Goal: Check status: Check status

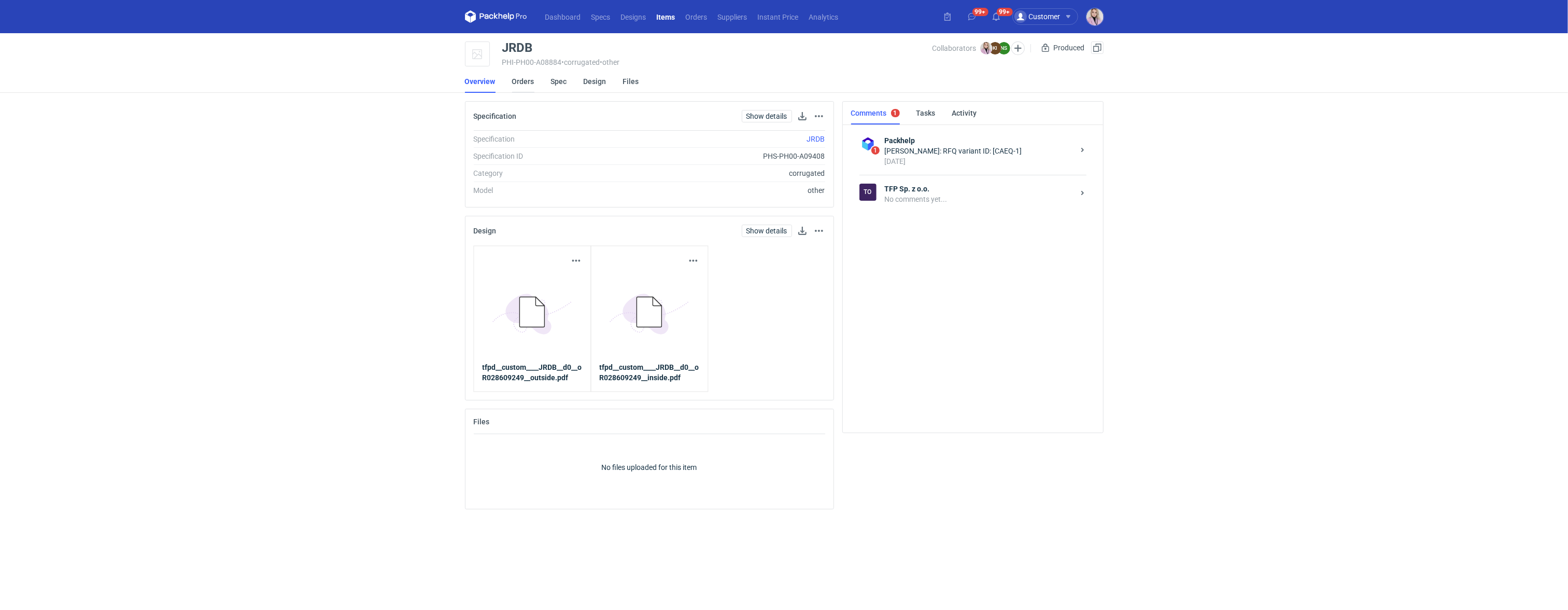
click at [522, 78] on link "Orders" at bounding box center [522, 81] width 22 height 23
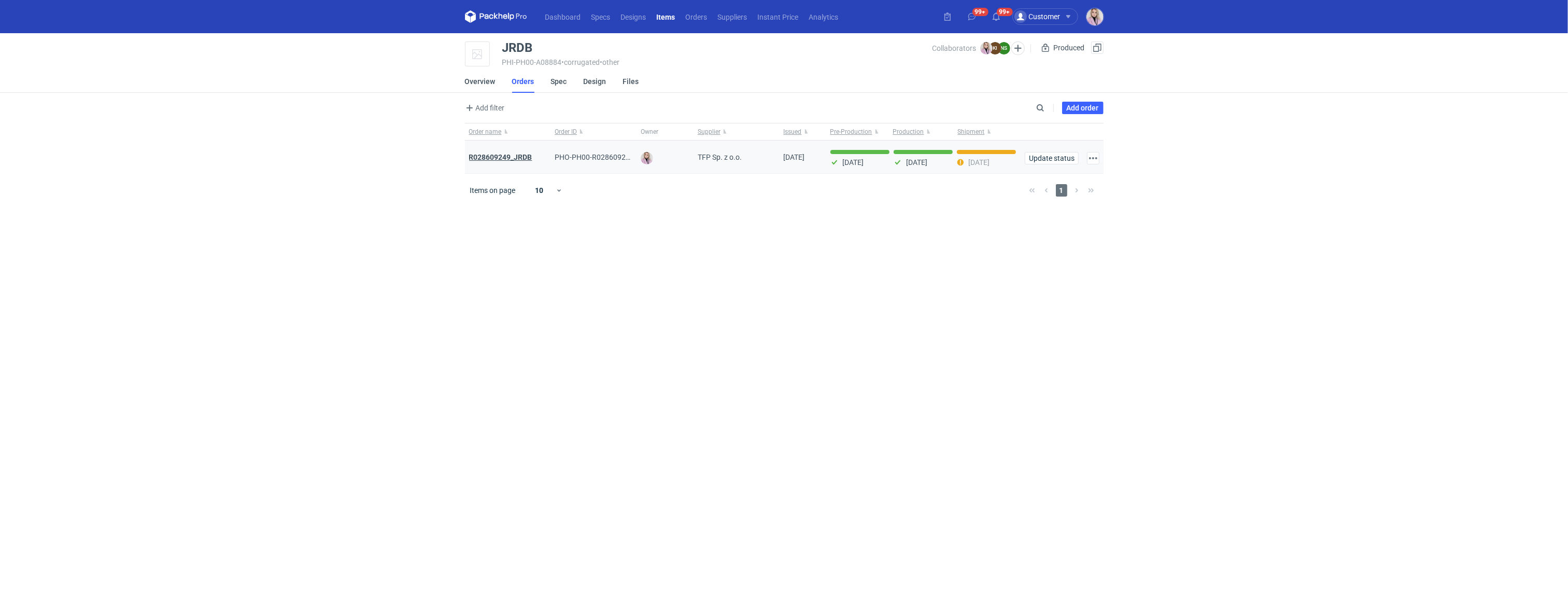
click at [514, 155] on strong "R028609249_JRDB" at bounding box center [500, 157] width 63 height 8
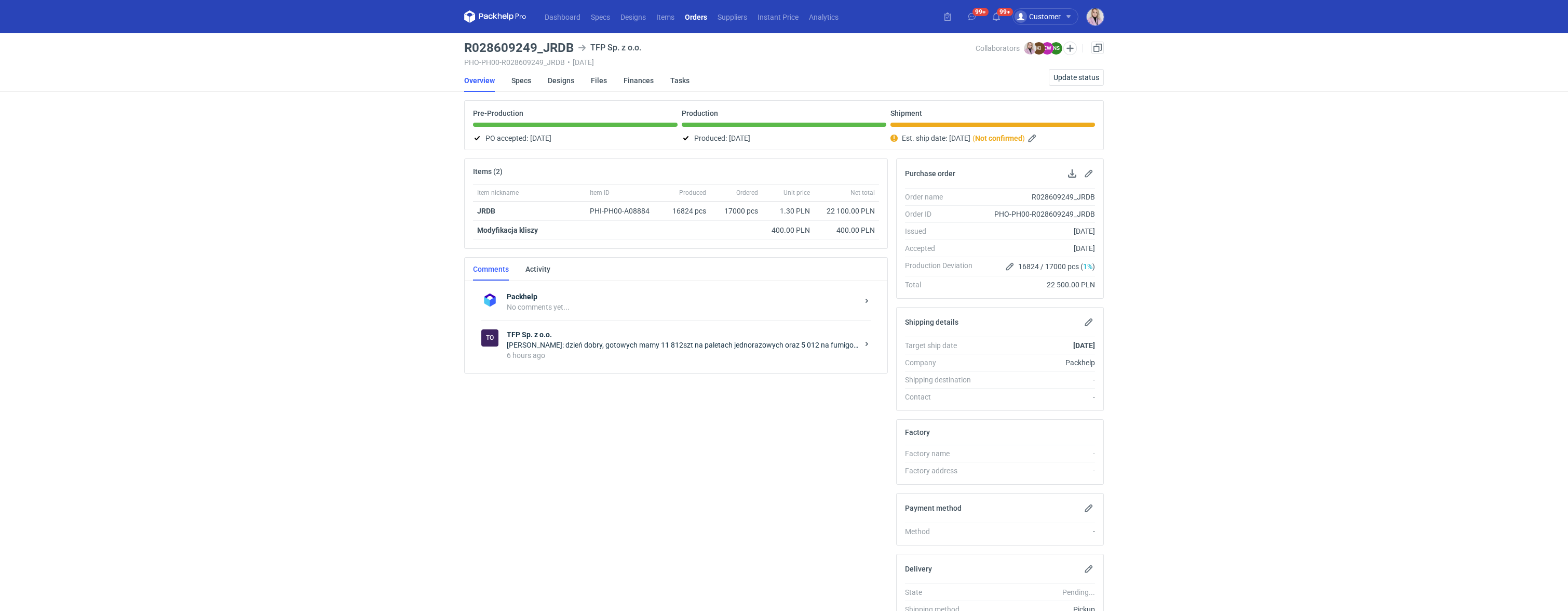
click at [567, 358] on div "6 hours ago" at bounding box center [682, 356] width 352 height 11
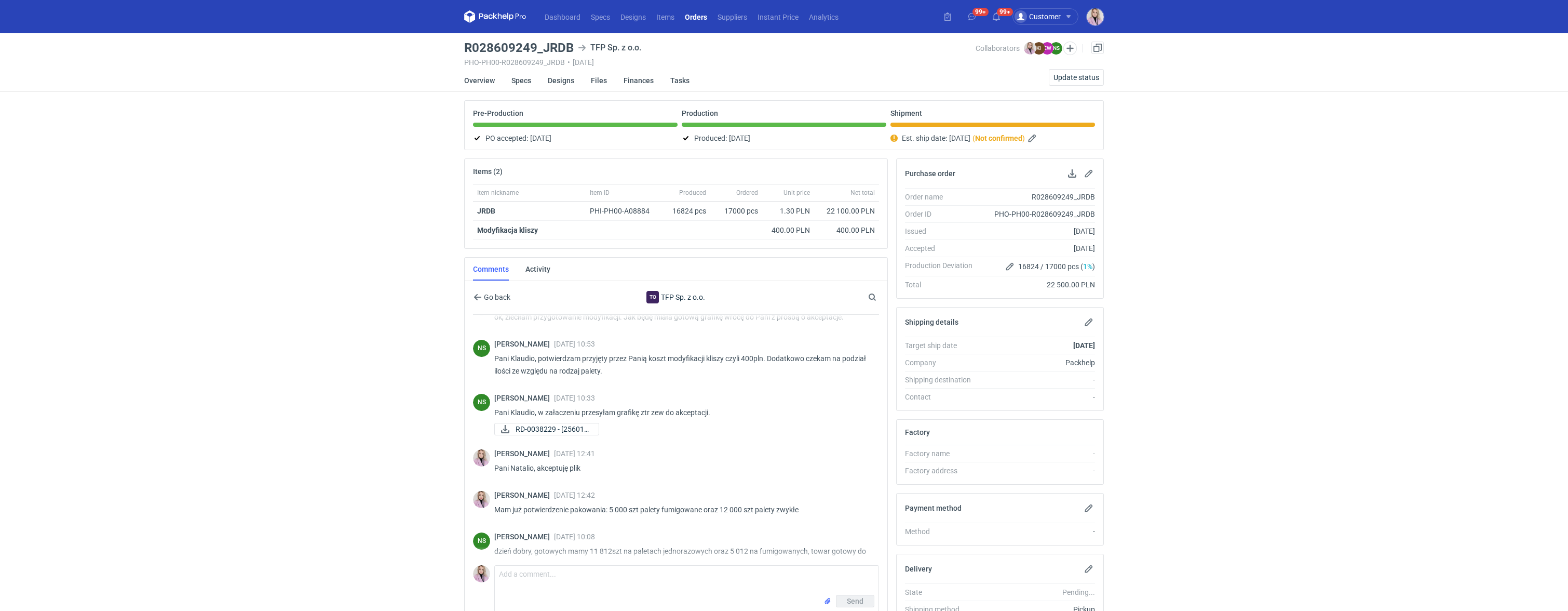
scroll to position [33, 0]
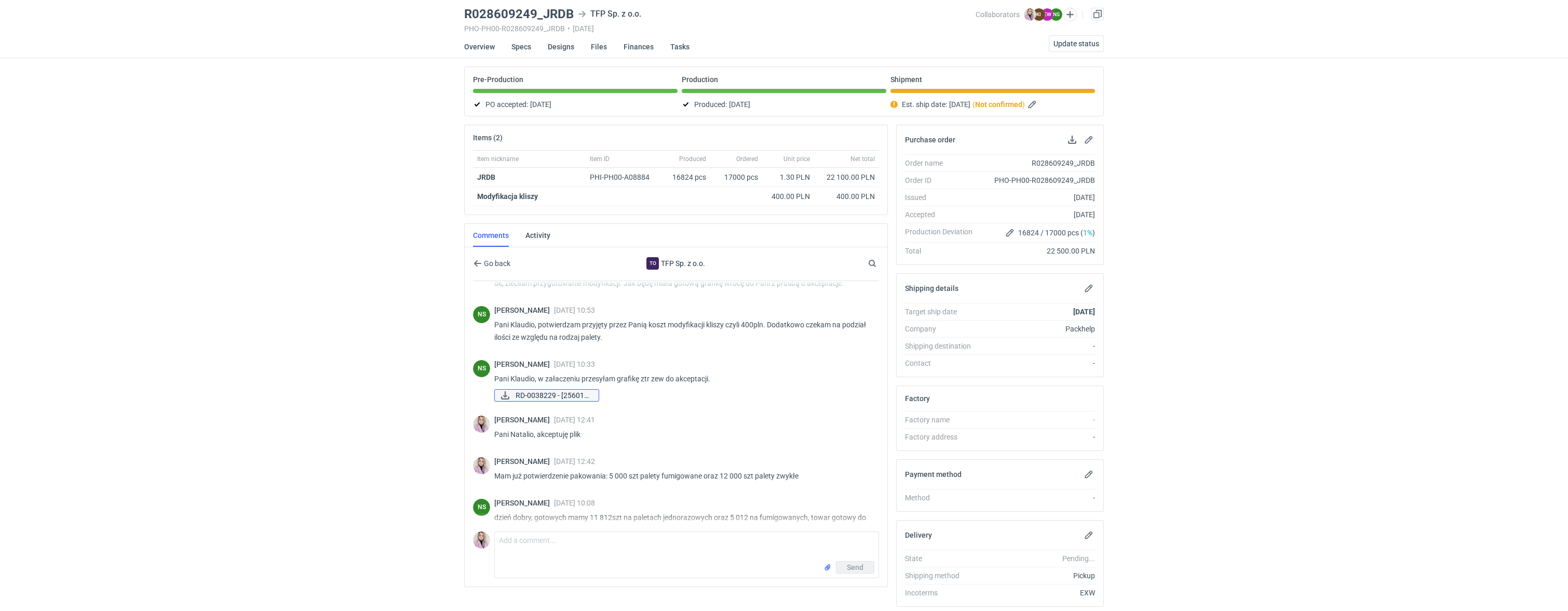
click at [569, 401] on link "RD-0038229 - [256013..." at bounding box center [547, 395] width 105 height 13
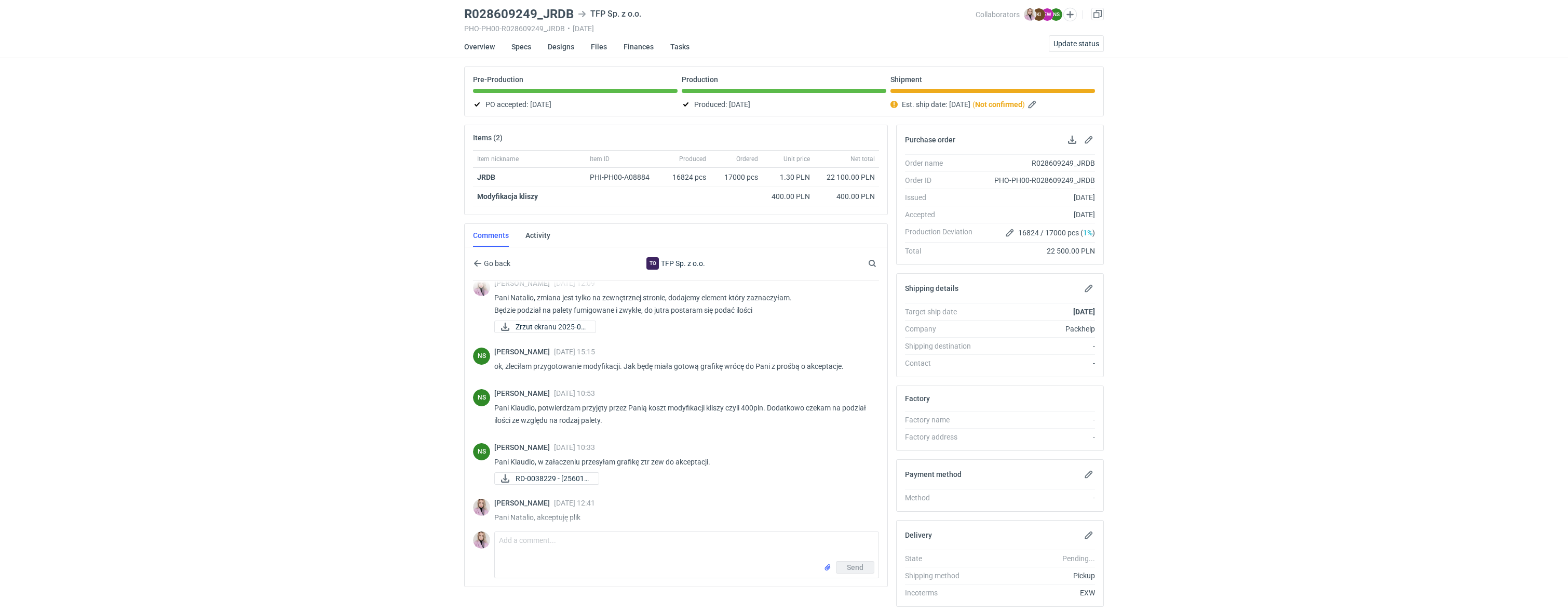
scroll to position [287, 0]
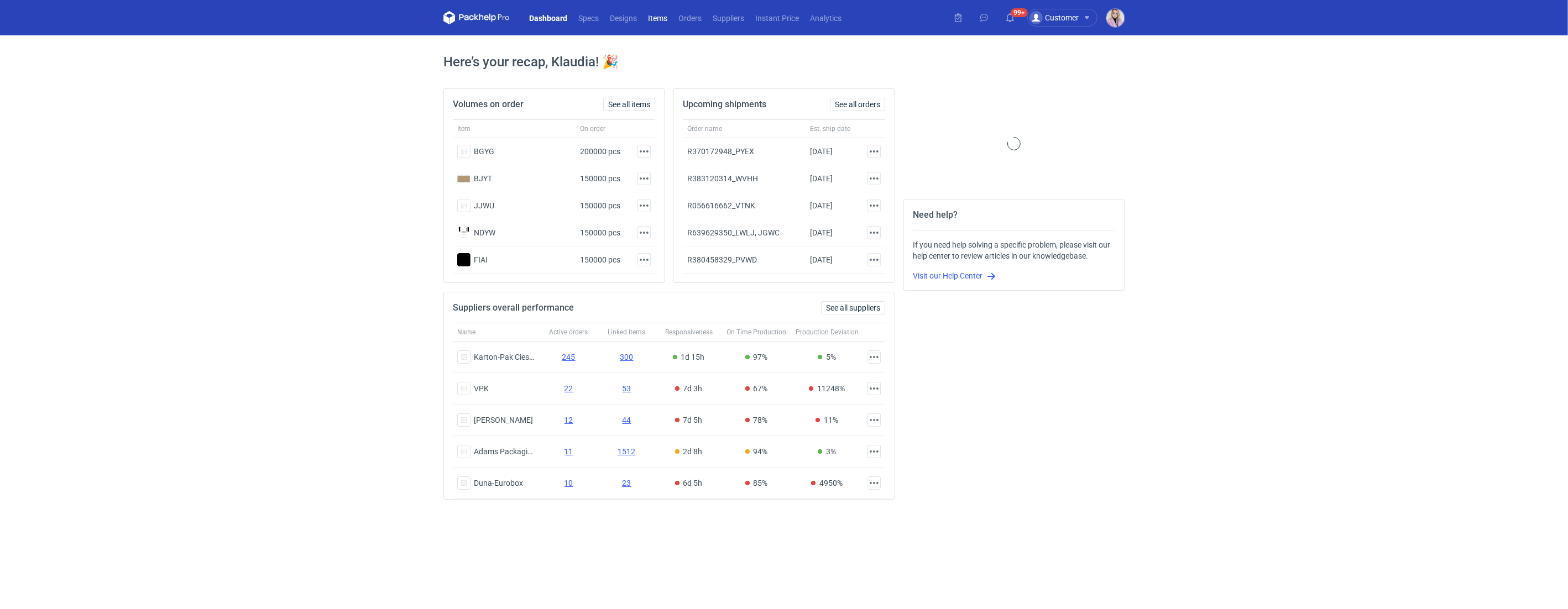
click at [661, 23] on link "Items" at bounding box center [658, 18] width 31 height 14
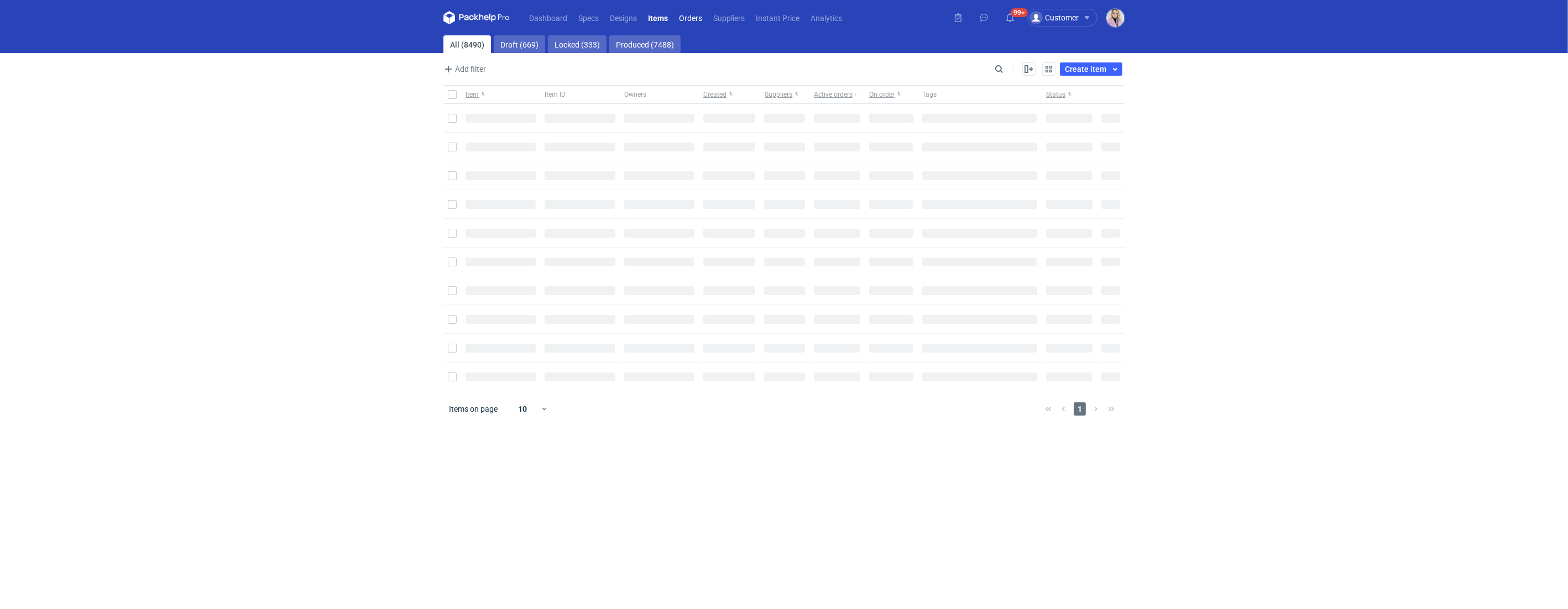
click at [690, 21] on link "Orders" at bounding box center [690, 18] width 34 height 14
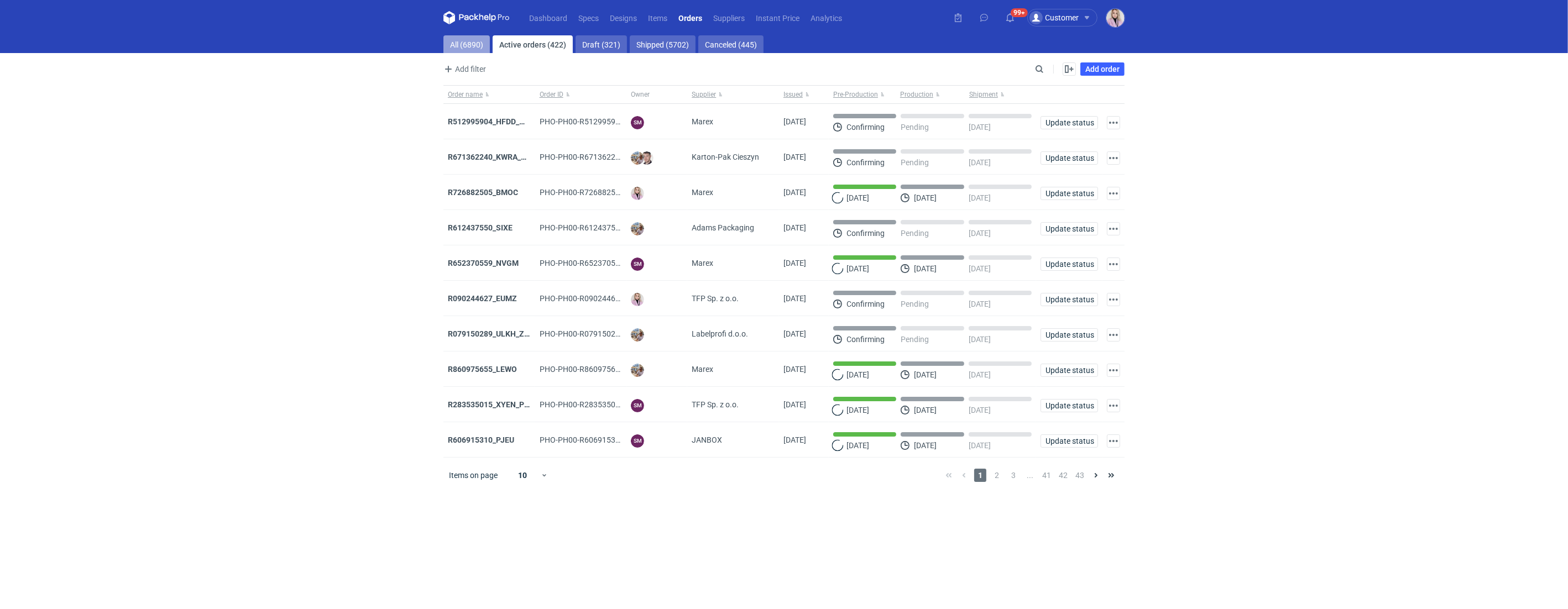
click at [464, 51] on link "All (6890)" at bounding box center [466, 44] width 46 height 18
click at [1041, 70] on input "Search" at bounding box center [991, 69] width 110 height 14
paste input "_NXDF"
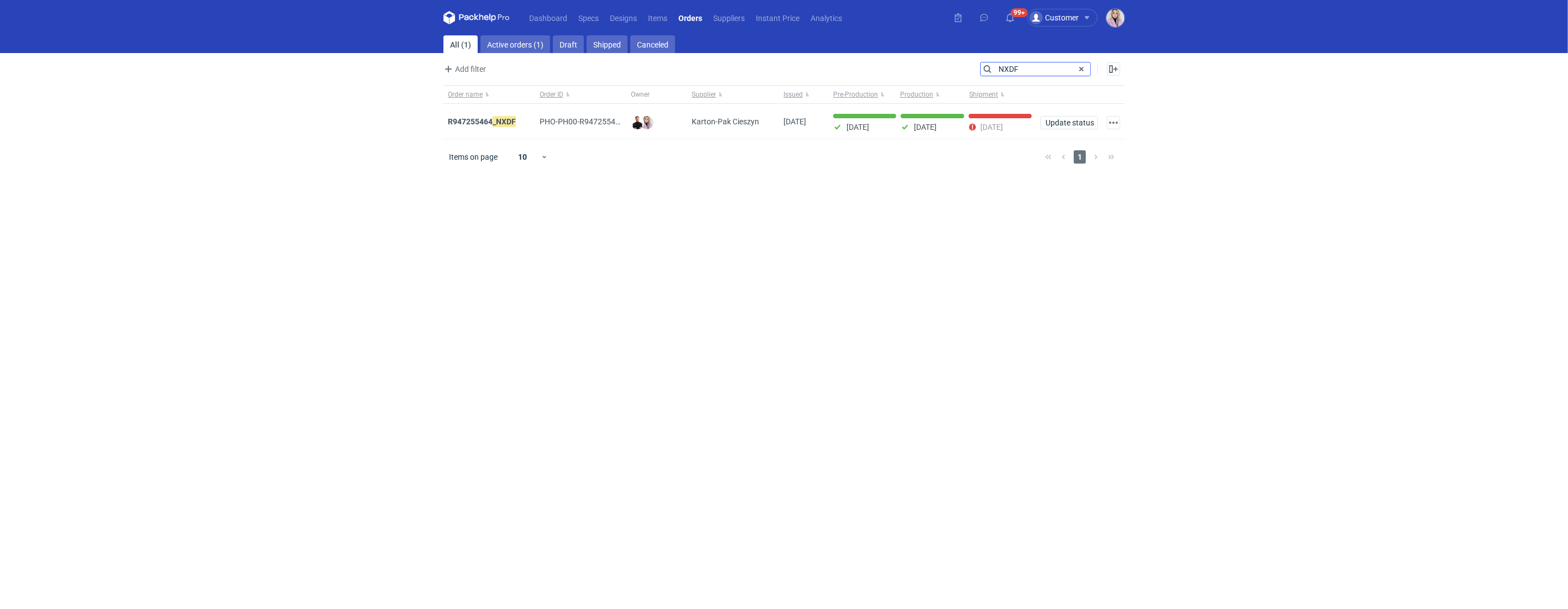
type input "NXDF"
click at [482, 125] on strong "R947255464_ NXDF" at bounding box center [482, 121] width 68 height 12
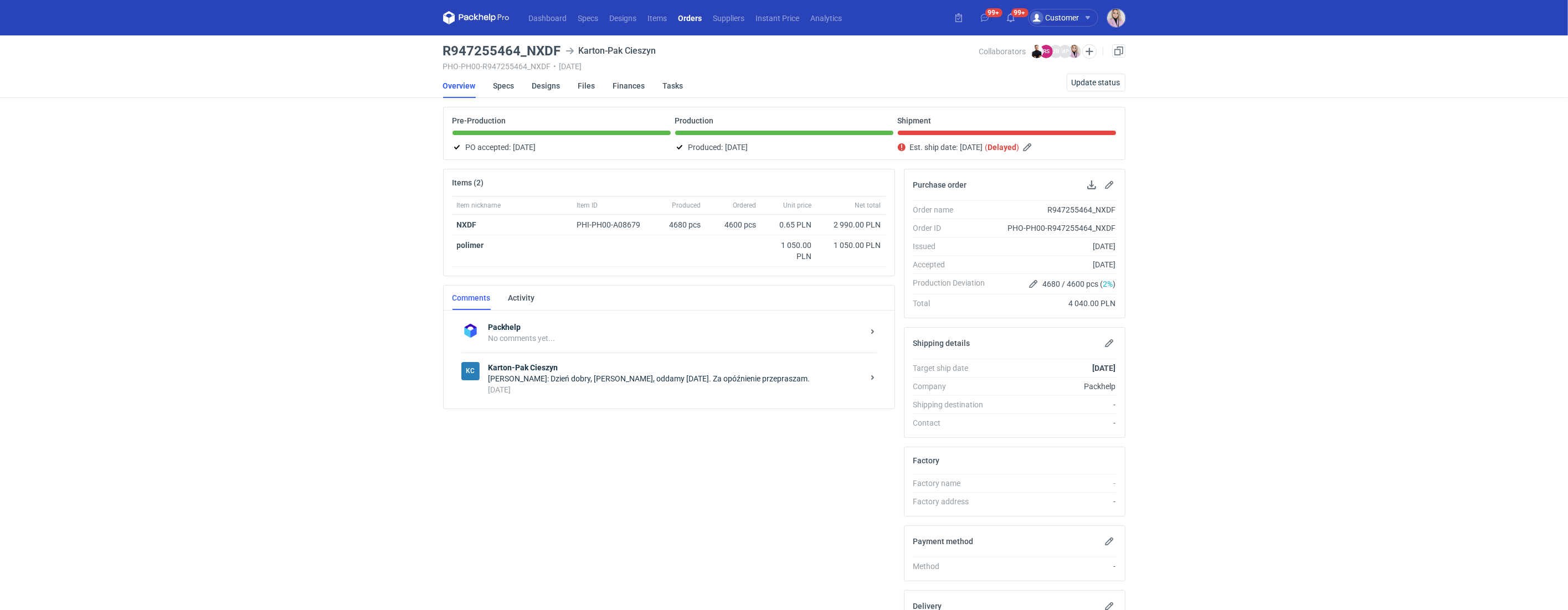
click at [583, 371] on strong "Karton-Pak Cieszyn" at bounding box center [676, 368] width 375 height 11
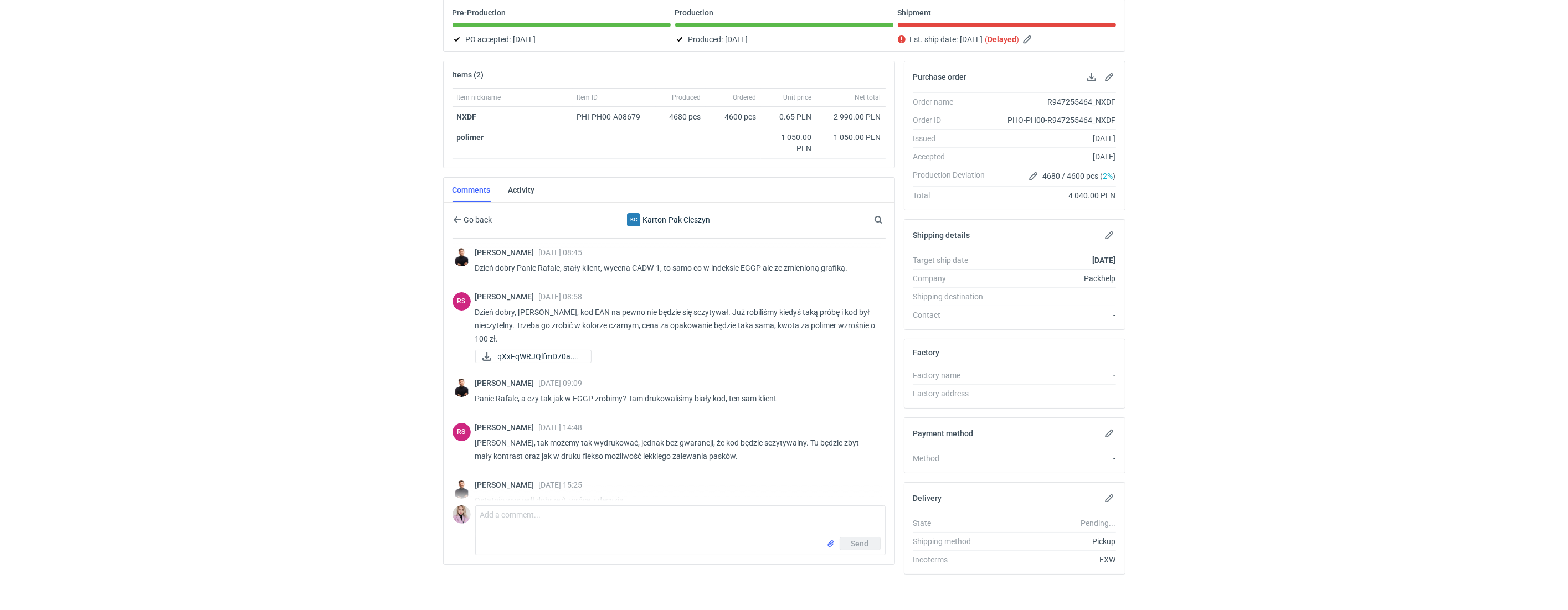
scroll to position [112, 0]
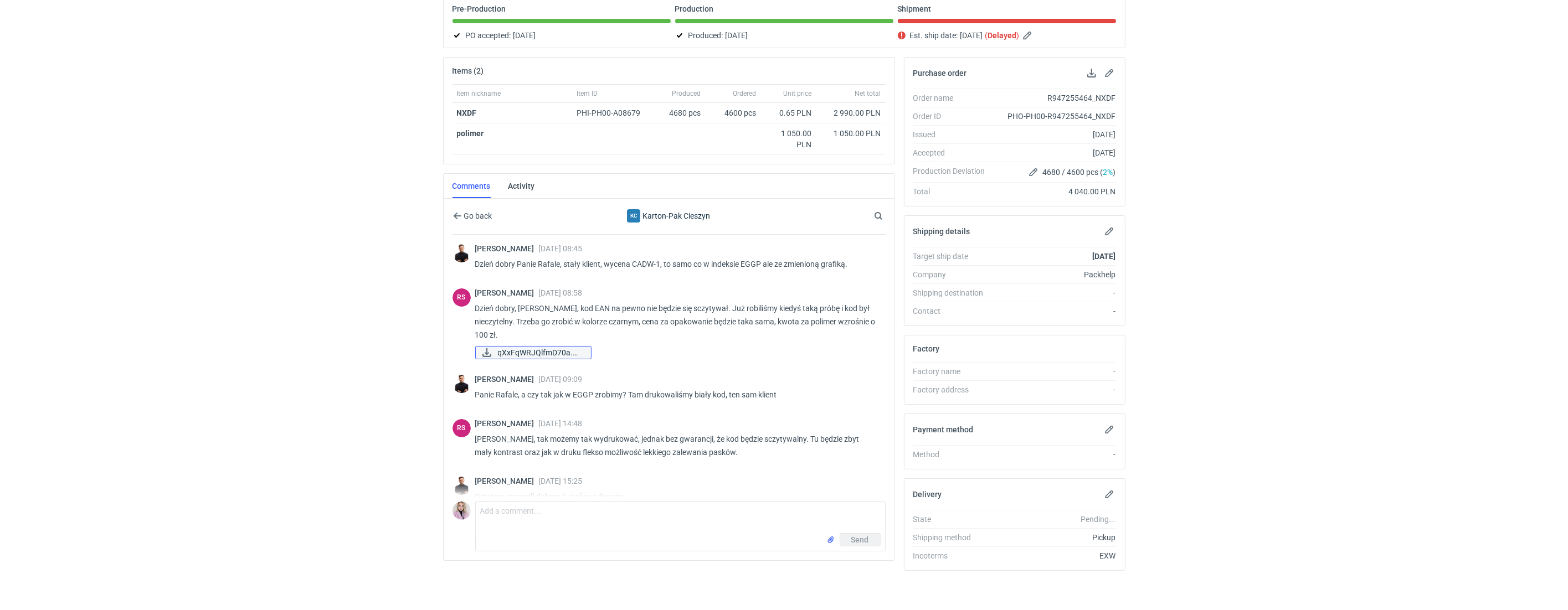
click at [528, 356] on span "qXxFqWRJQlfmD70a.png" at bounding box center [540, 352] width 84 height 12
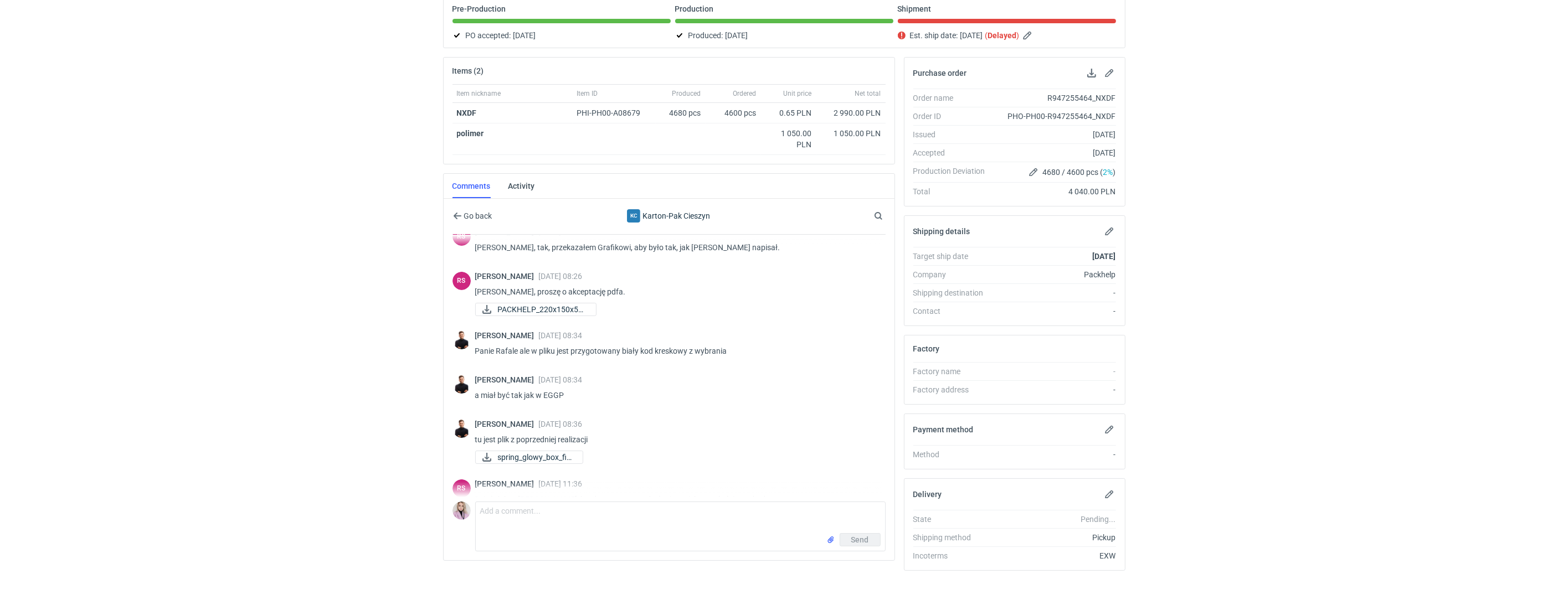
scroll to position [0, 0]
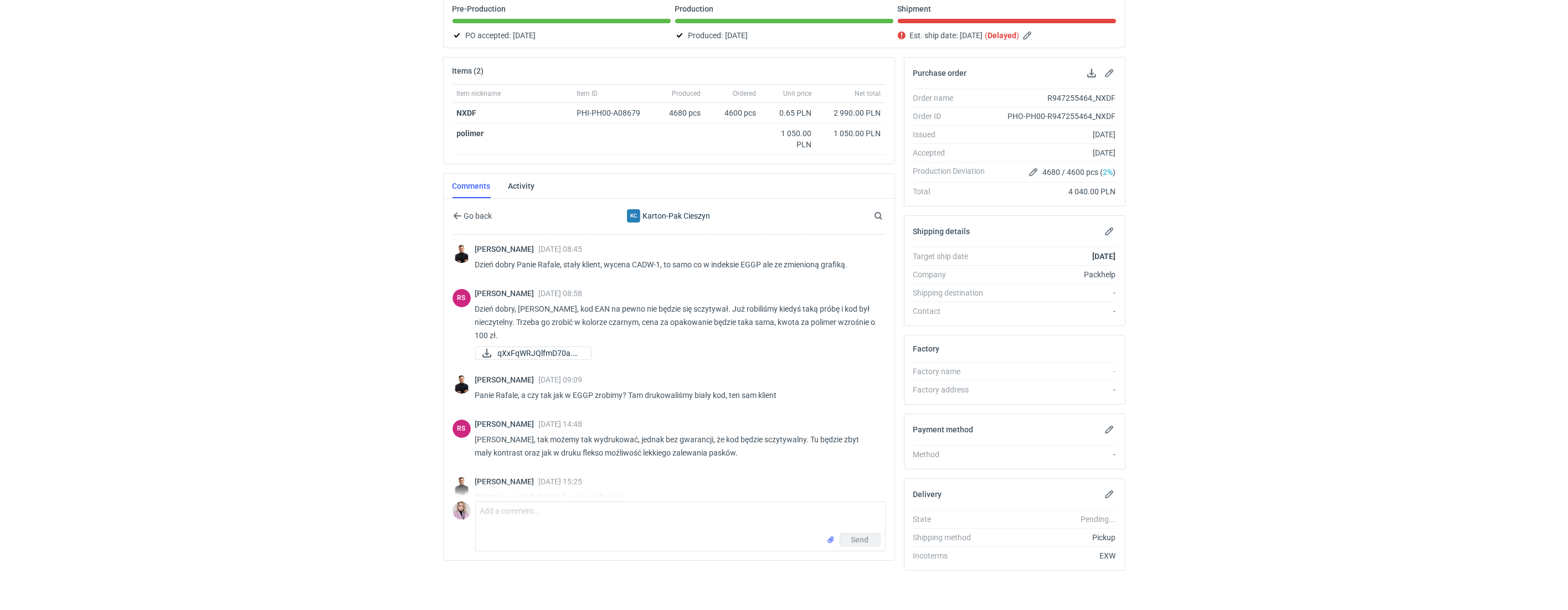
click at [756, 264] on p "Dzień dobry Panie Rafale, stały klient, wycena CADW-1, to samo co w indeksie EG…" at bounding box center [676, 264] width 401 height 14
copy p "EGGP"
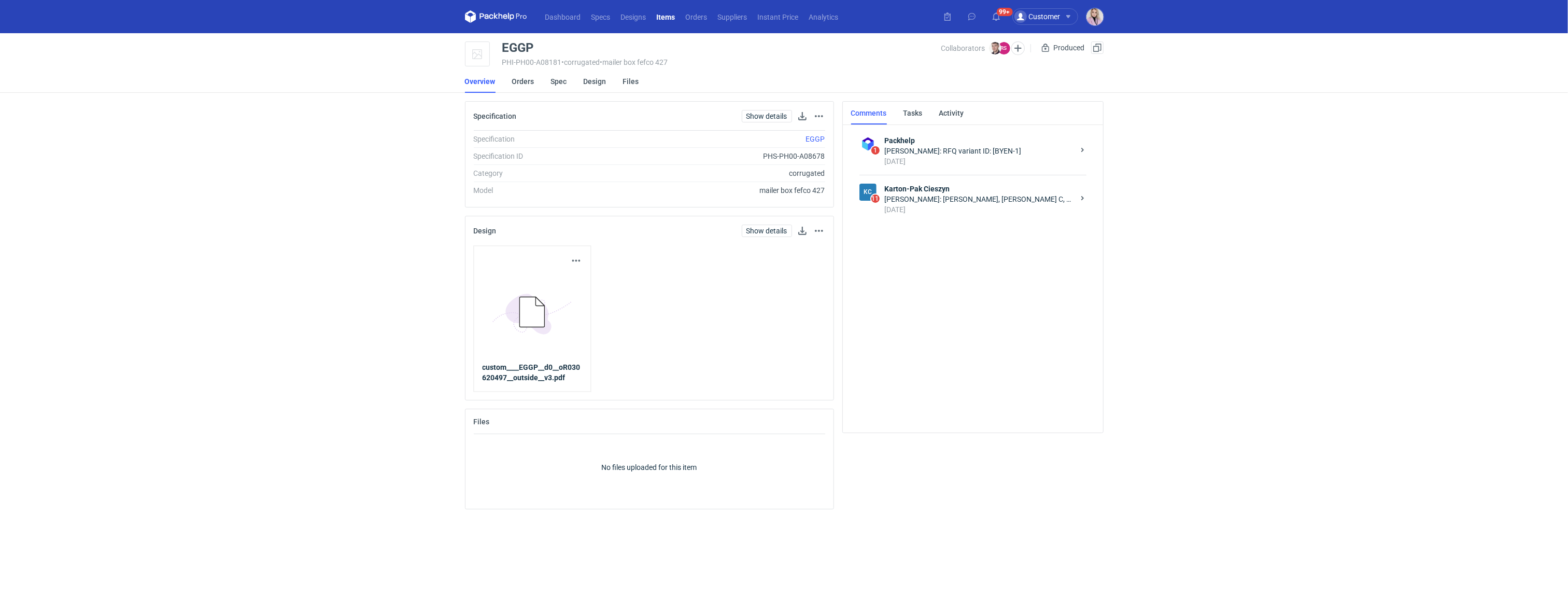
click at [538, 83] on li "Orders" at bounding box center [531, 81] width 39 height 23
click at [507, 81] on li "Overview" at bounding box center [488, 81] width 47 height 23
click at [513, 81] on link "Orders" at bounding box center [522, 81] width 22 height 23
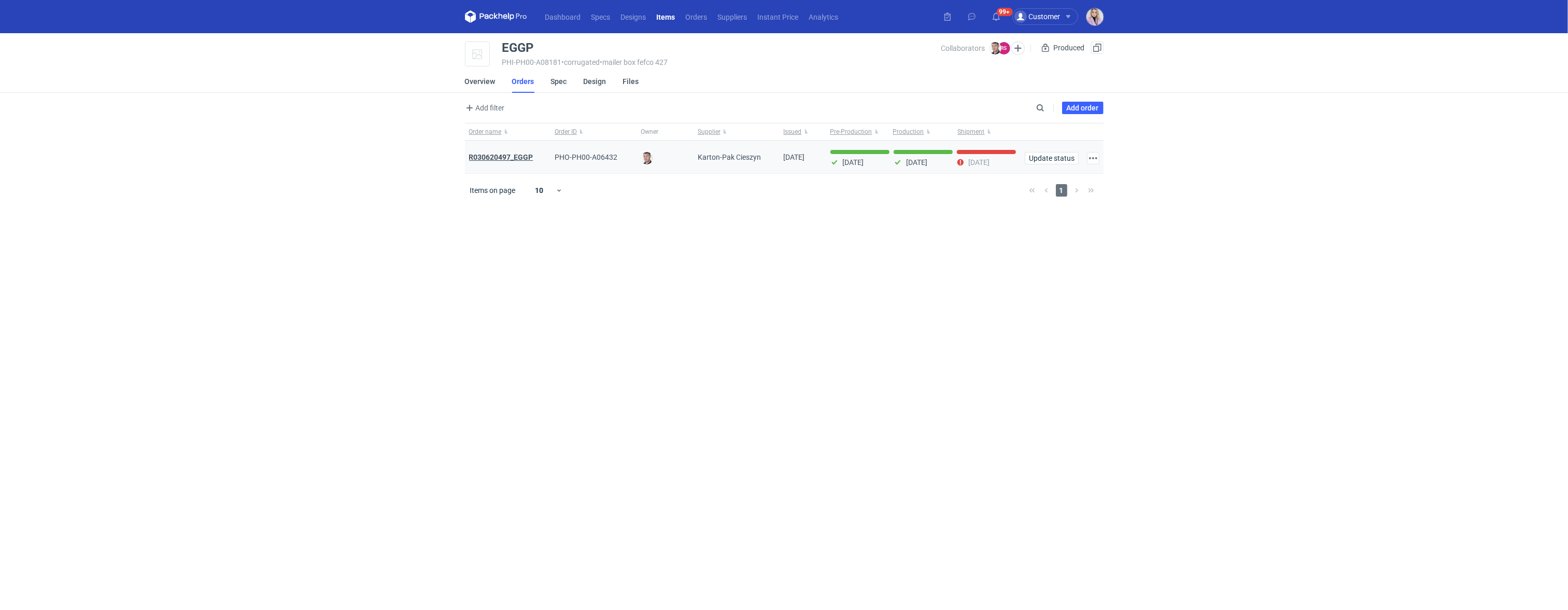
click at [522, 158] on strong "R030620497_EGGP" at bounding box center [501, 157] width 64 height 8
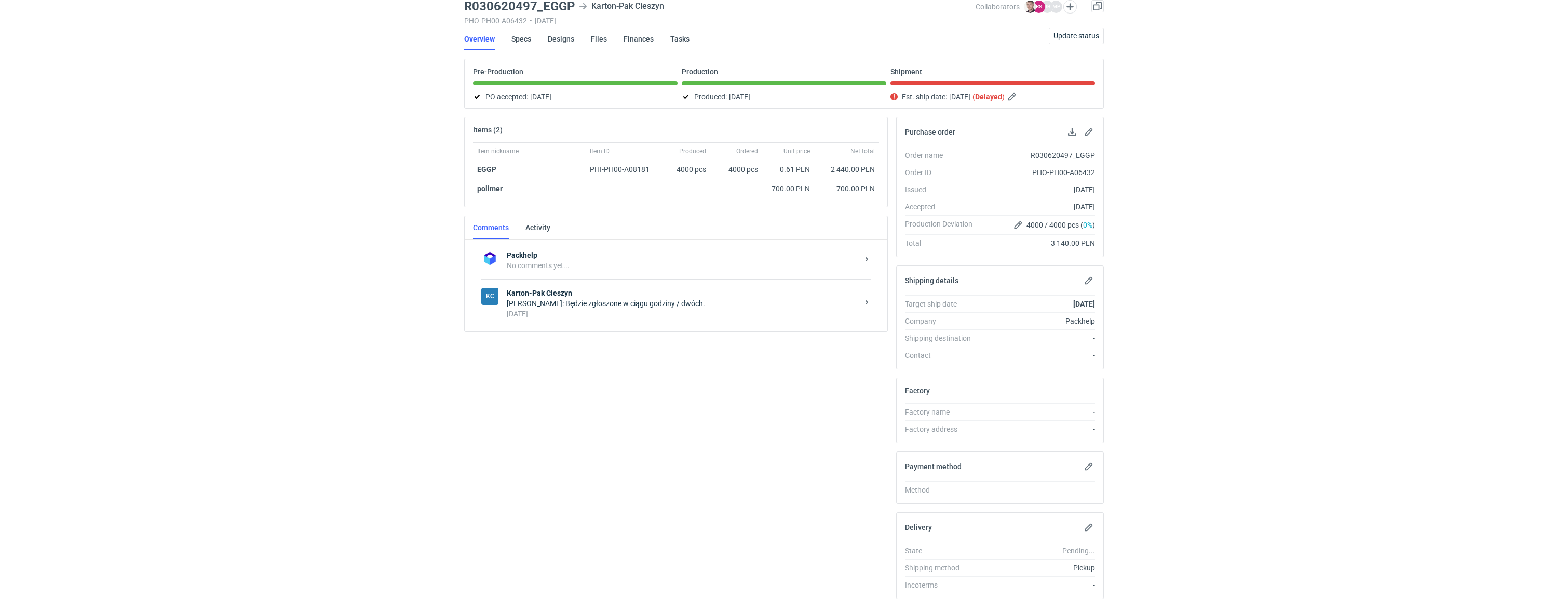
scroll to position [43, 0]
click at [592, 297] on div "Rafał Stani: Będzie zgłoszone w ciągu godziny / dwóch." at bounding box center [682, 302] width 352 height 11
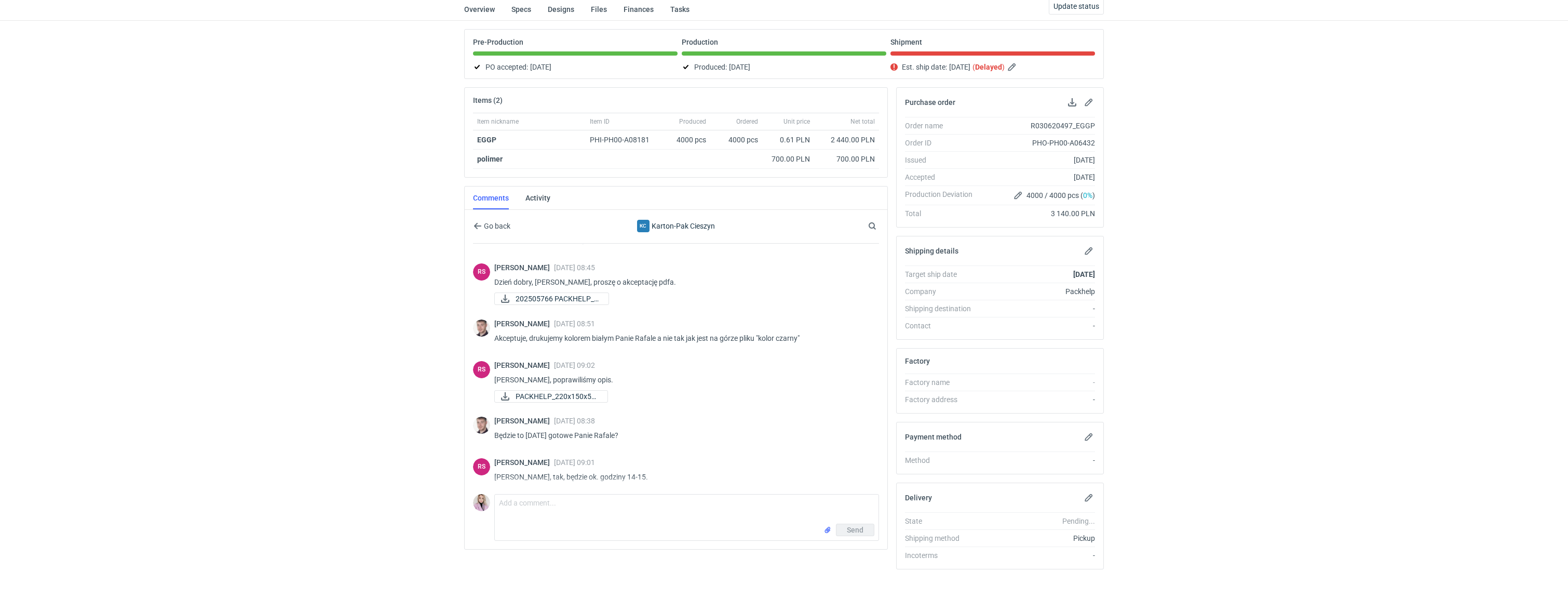
scroll to position [33, 0]
click at [567, 292] on span "202505766 PACKHELP_2..." at bounding box center [557, 296] width 85 height 11
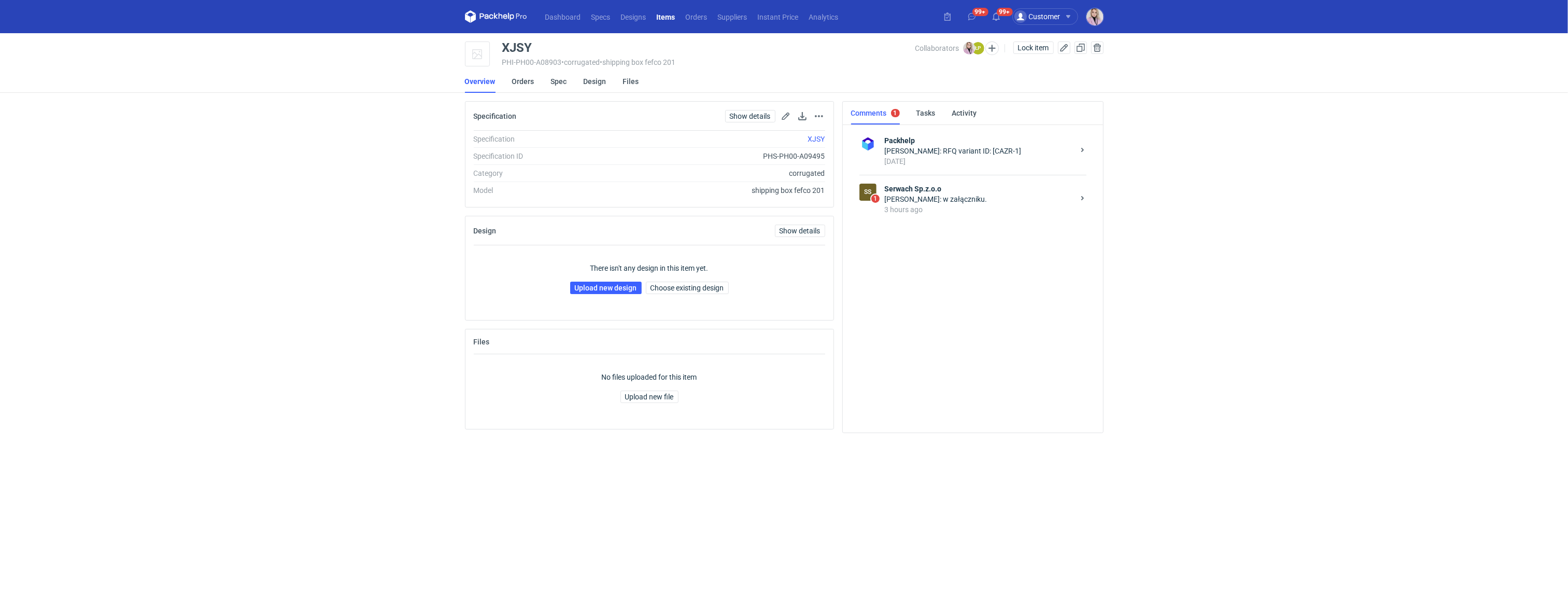
click at [948, 201] on div "[PERSON_NAME]: w załączniku." at bounding box center [979, 200] width 189 height 11
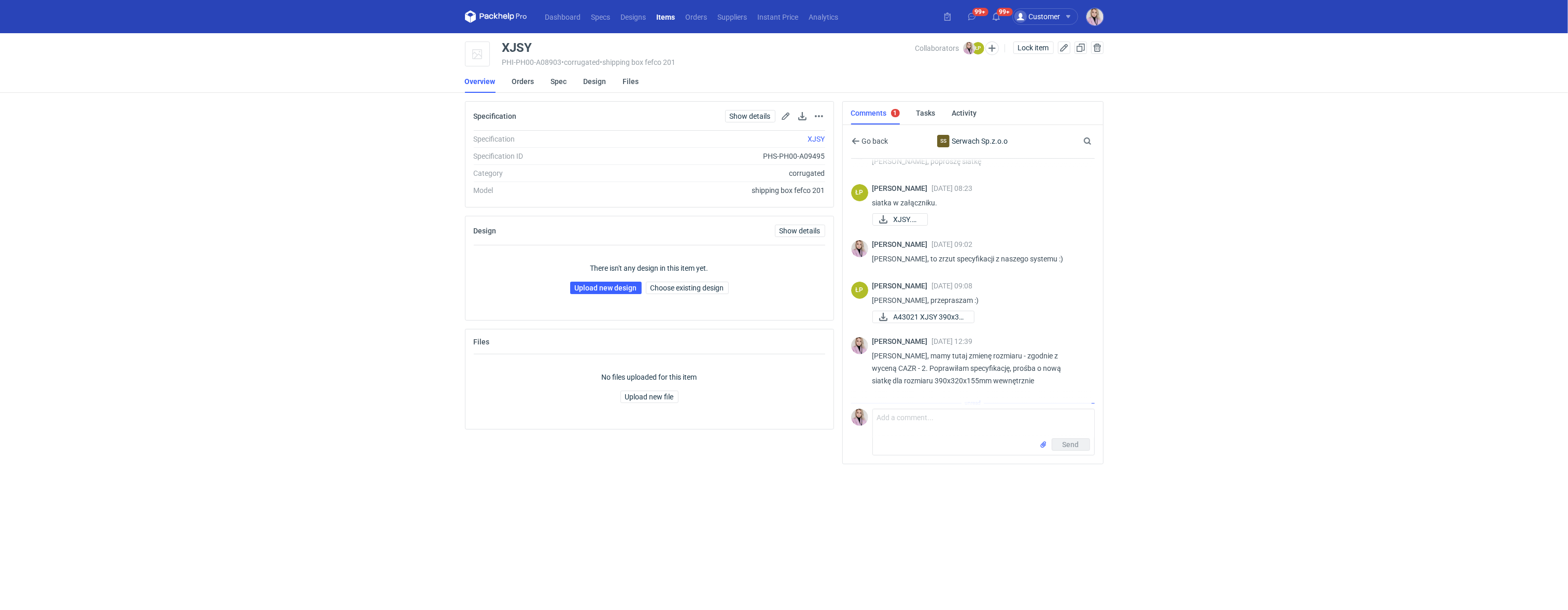
scroll to position [127, 0]
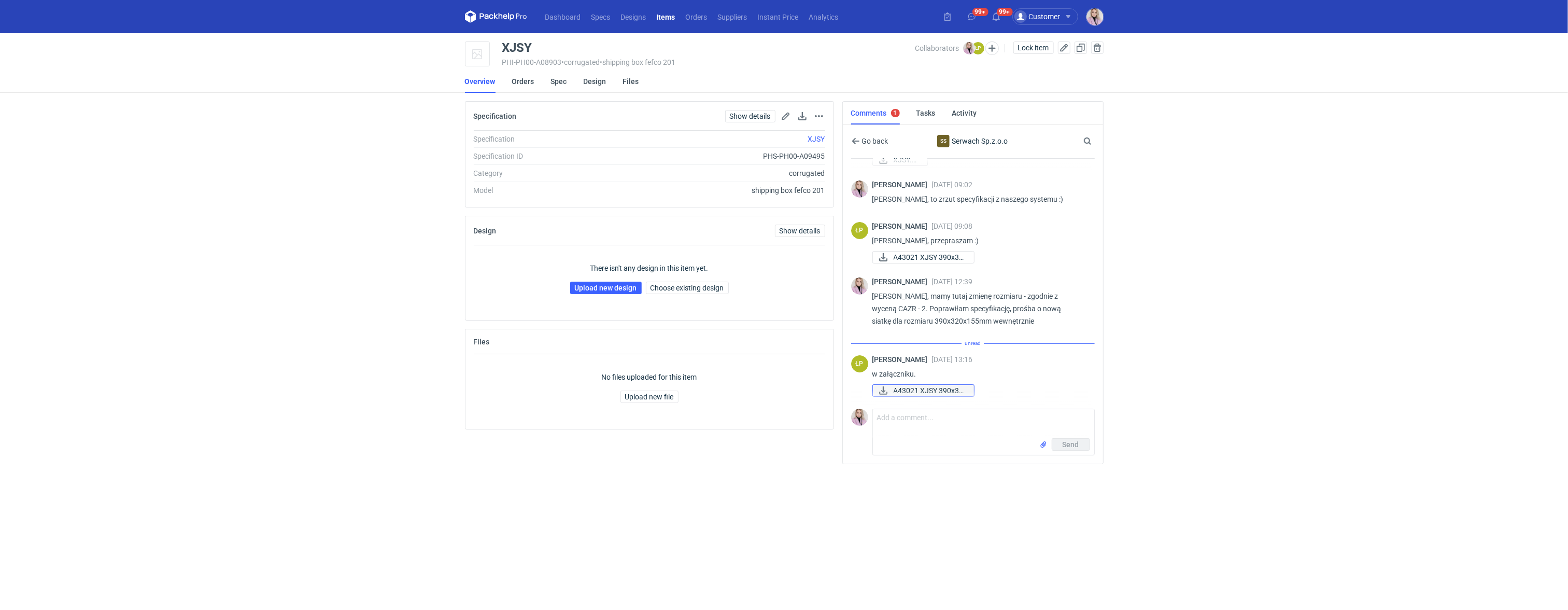
click at [927, 390] on span "A43021 XJSY 390x32..." at bounding box center [929, 390] width 72 height 11
